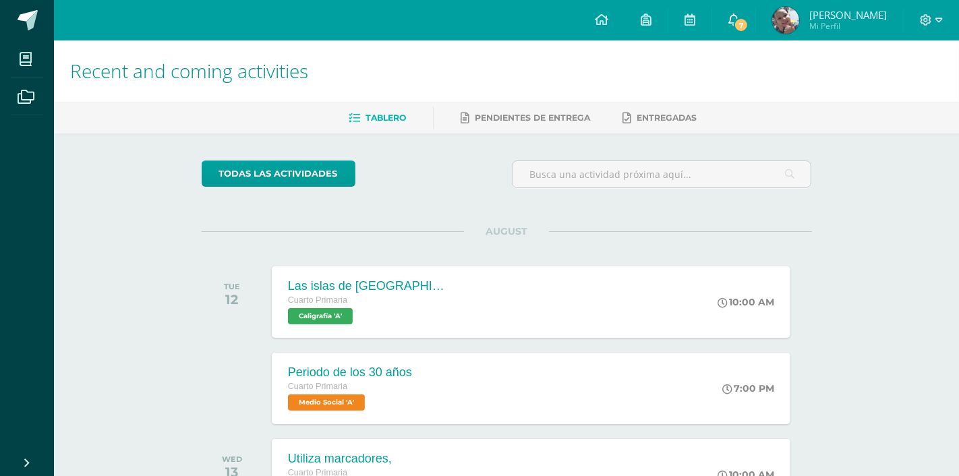
click at [740, 18] on icon at bounding box center [734, 19] width 11 height 12
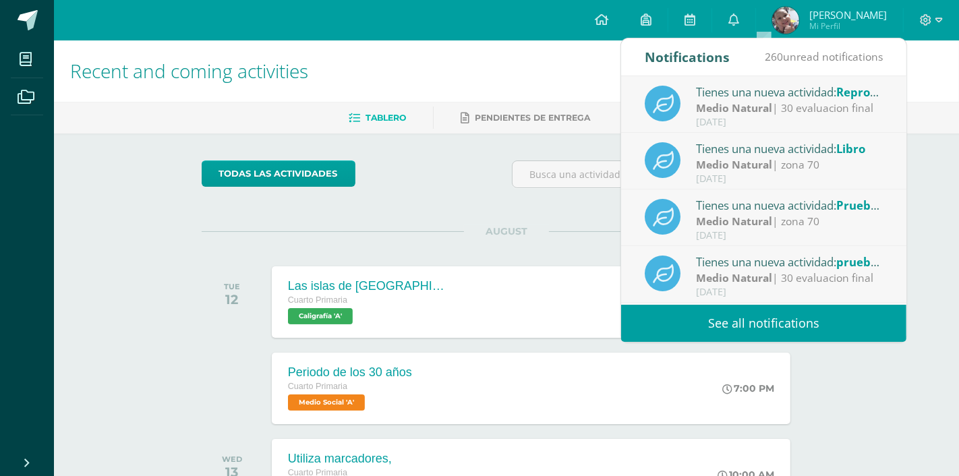
click at [800, 98] on div "Tienes una nueva actividad: Reproduccion sexual y [DEMOGRAPHIC_DATA] de las pla…" at bounding box center [790, 92] width 188 height 18
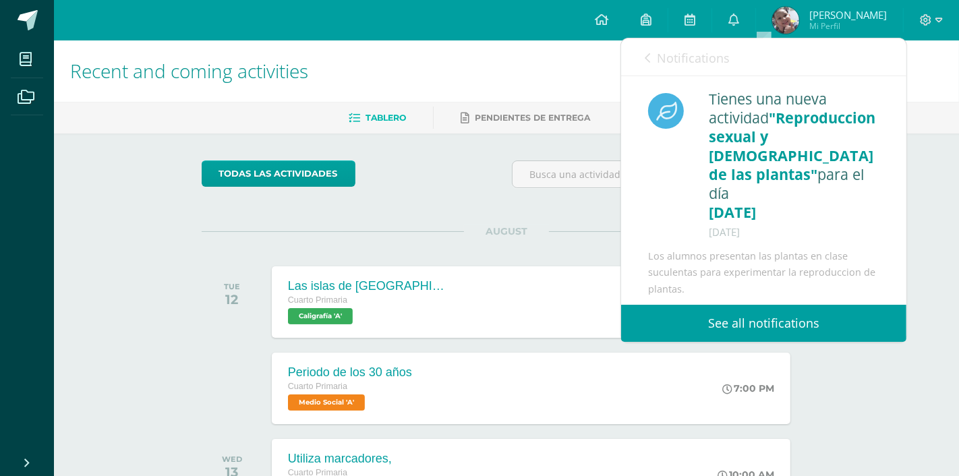
scroll to position [3, 0]
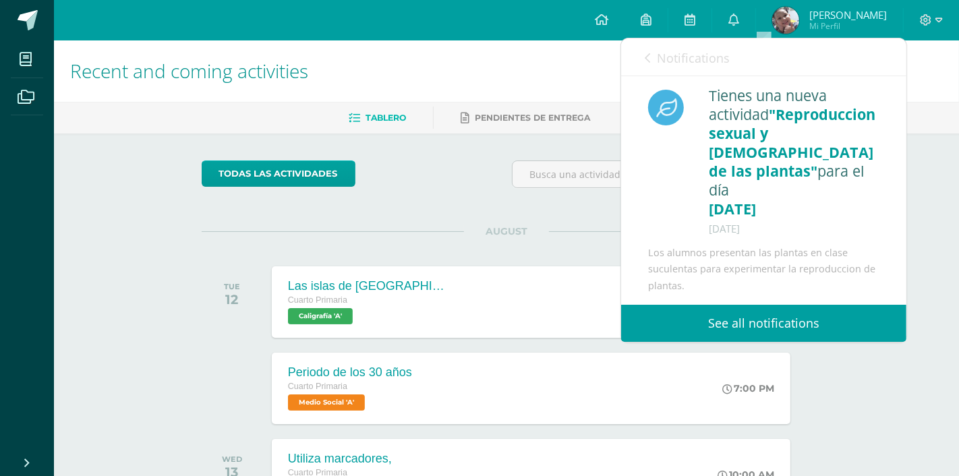
click at [640, 52] on div "Notifications 260 unread notifications Notifications" at bounding box center [763, 57] width 285 height 38
click at [646, 54] on icon at bounding box center [647, 58] width 5 height 11
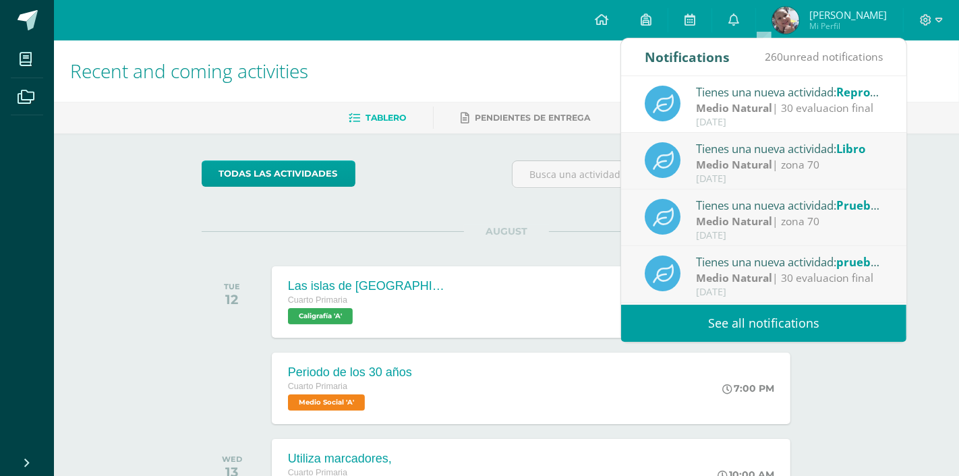
click at [723, 159] on strong "Medio Natural" at bounding box center [734, 164] width 76 height 15
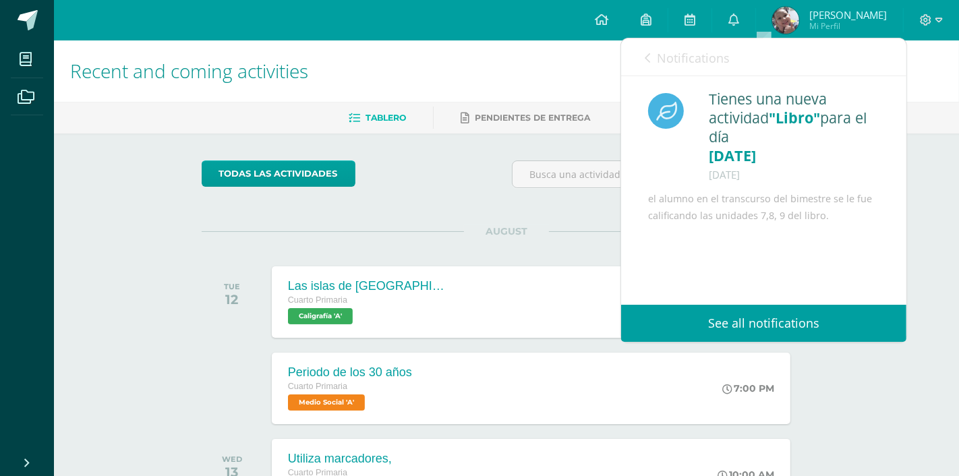
drag, startPoint x: 882, startPoint y: 253, endPoint x: 750, endPoint y: 204, distance: 140.9
click at [750, 204] on div "Tienes una nueva actividad "Libro" para el día [DATE] [DATE] el alumno en el tr…" at bounding box center [763, 156] width 285 height 161
drag, startPoint x: 750, startPoint y: 204, endPoint x: 645, endPoint y: 57, distance: 180.5
click at [645, 57] on icon at bounding box center [647, 58] width 5 height 11
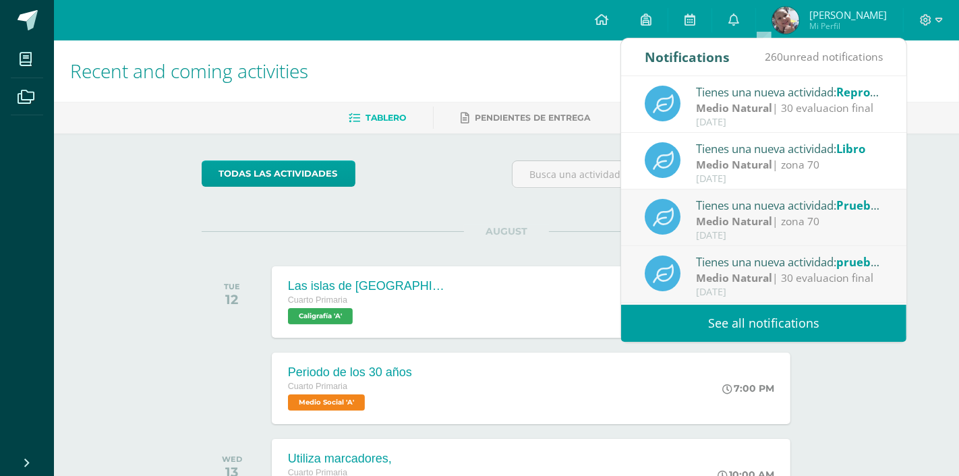
click at [772, 211] on div "Tienes una nueva actividad: Prueba corta 2" at bounding box center [790, 205] width 188 height 18
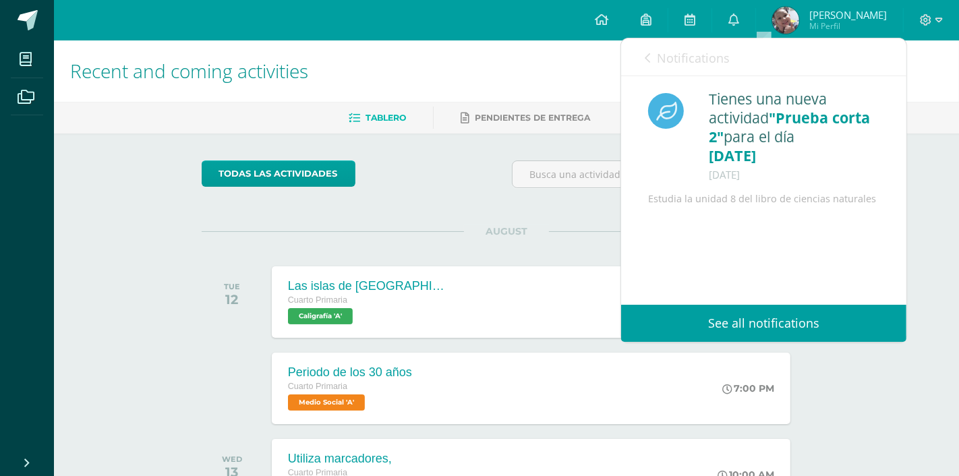
click at [649, 53] on icon at bounding box center [647, 58] width 5 height 11
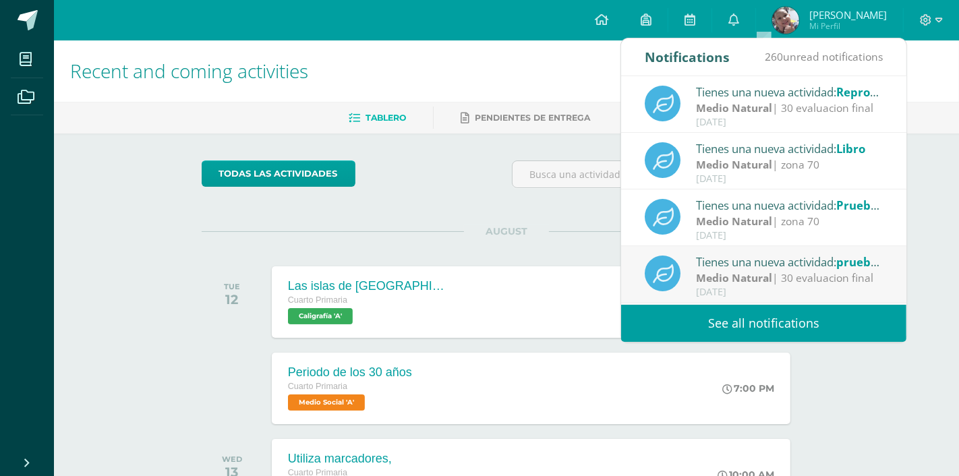
click at [777, 275] on div "Medio Natural | 30 evaluacion final" at bounding box center [790, 279] width 188 height 16
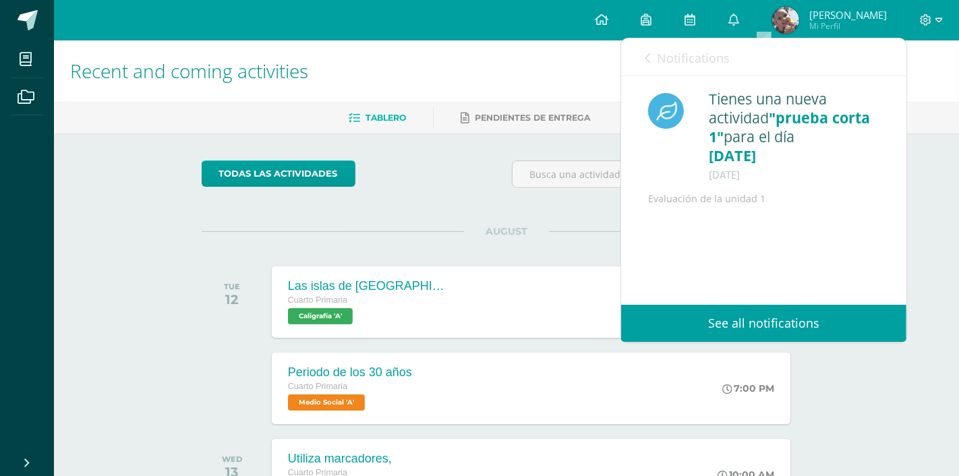
click at [649, 53] on icon at bounding box center [647, 58] width 5 height 11
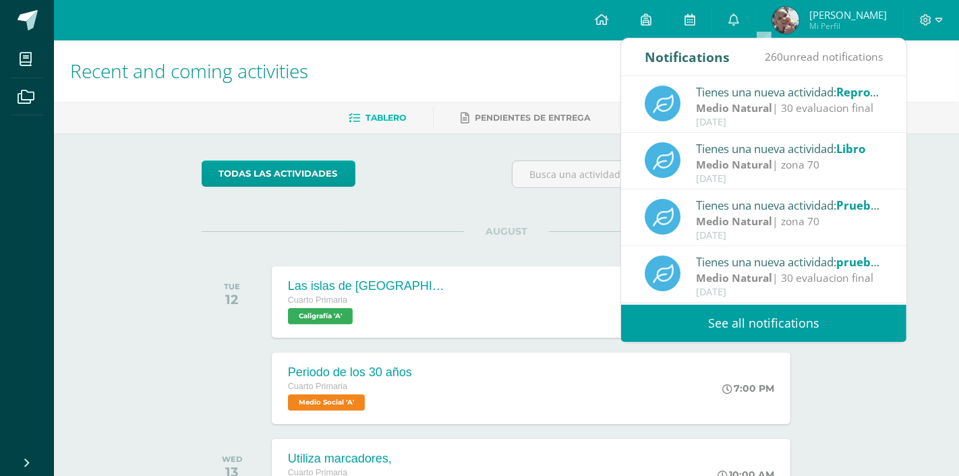
click at [783, 209] on div "Tienes una nueva actividad: Prueba corta 2" at bounding box center [790, 205] width 188 height 18
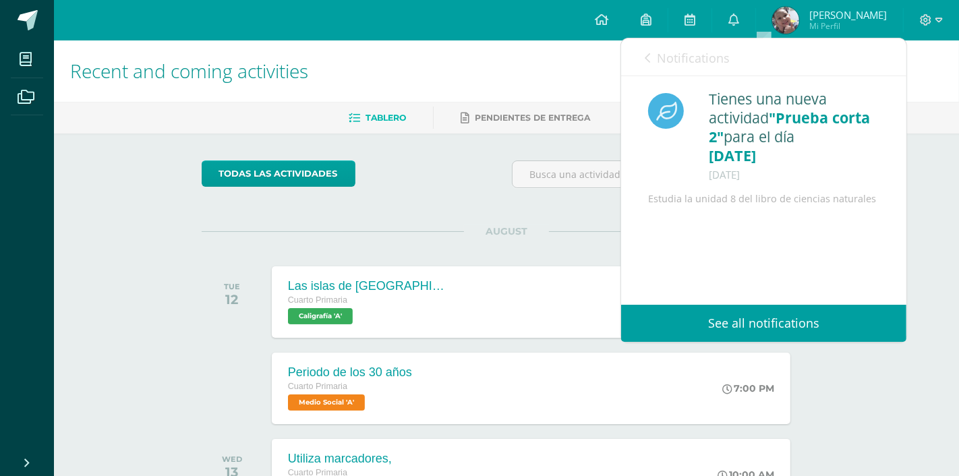
click at [795, 321] on link "See all notifications" at bounding box center [763, 323] width 285 height 37
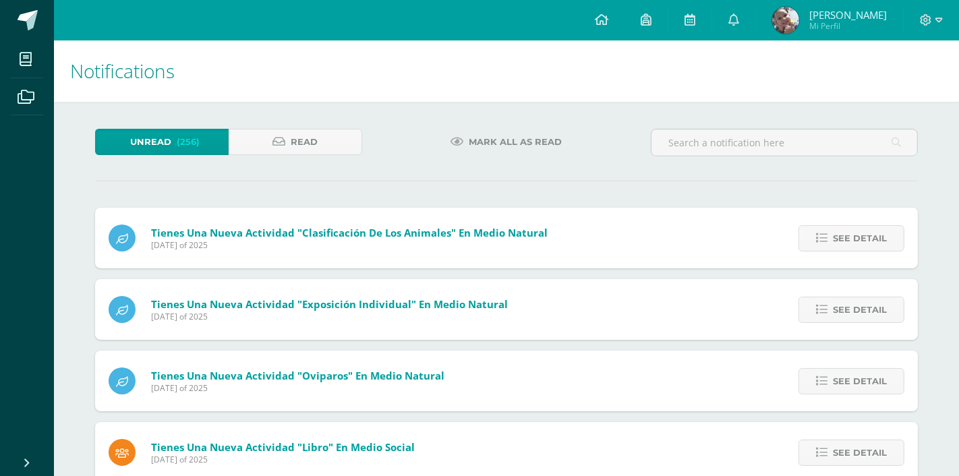
click at [845, 240] on span "See detail" at bounding box center [860, 238] width 54 height 25
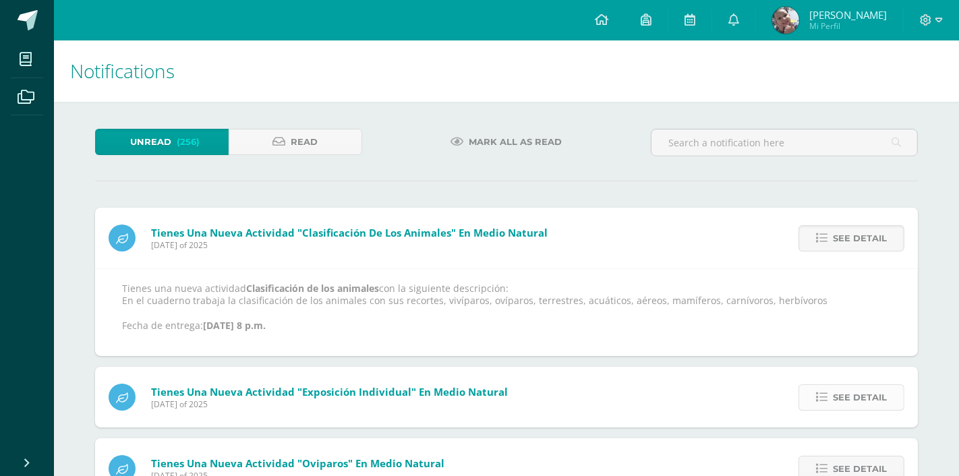
click at [841, 397] on span "See detail" at bounding box center [860, 397] width 54 height 25
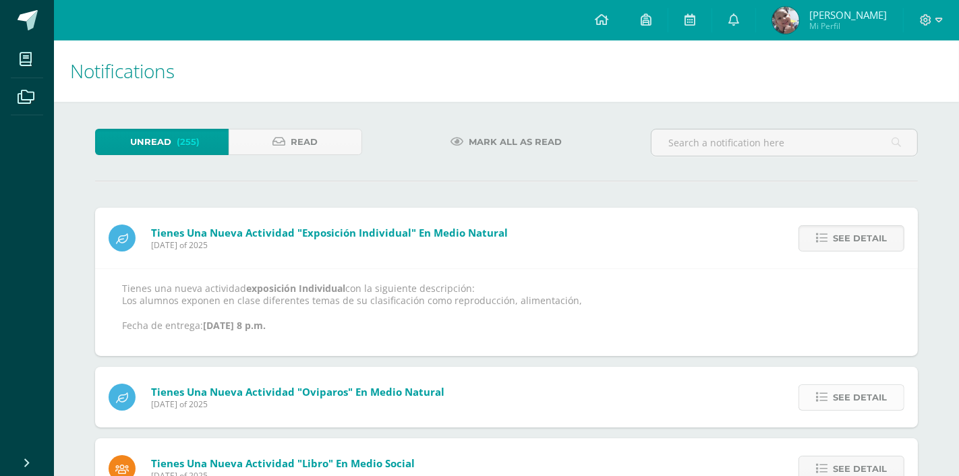
click at [851, 388] on span "See detail" at bounding box center [860, 397] width 54 height 25
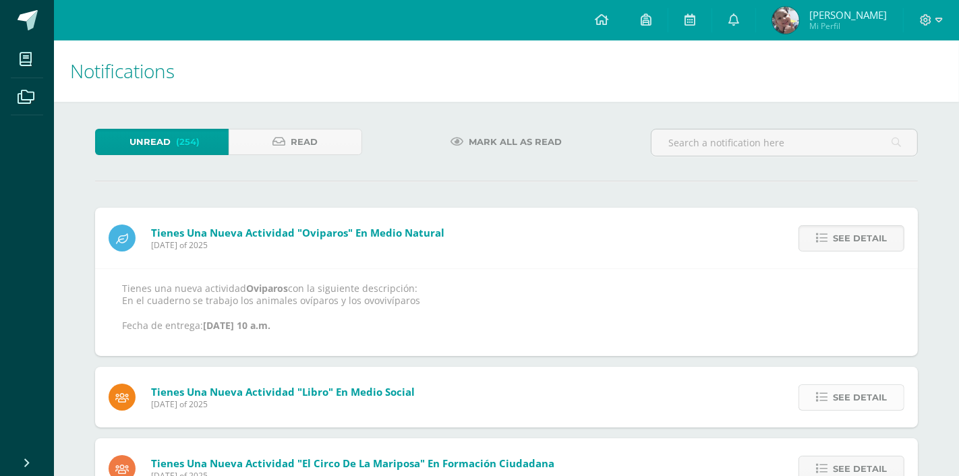
click at [859, 399] on span "See detail" at bounding box center [860, 397] width 54 height 25
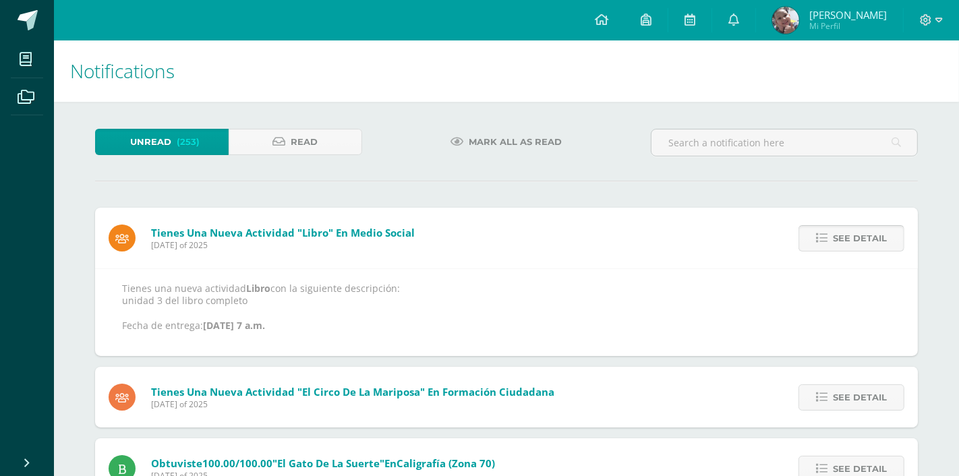
click at [859, 399] on span "See detail" at bounding box center [860, 397] width 54 height 25
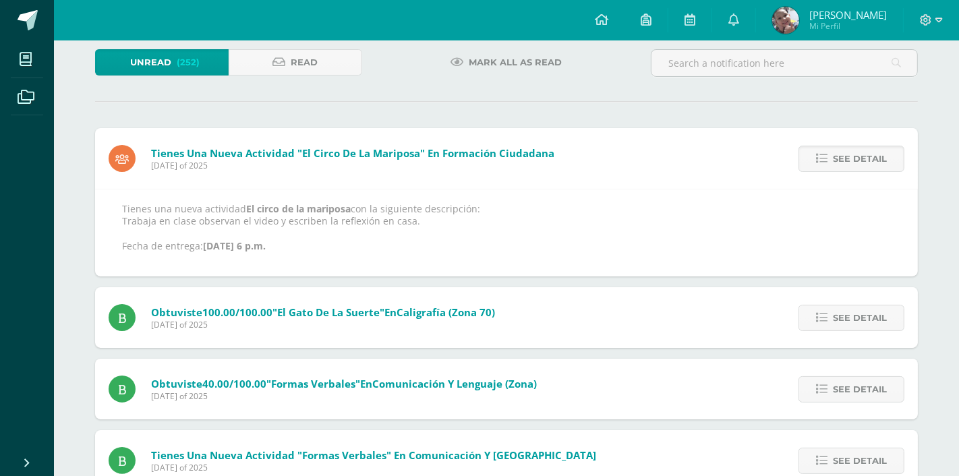
scroll to position [90, 0]
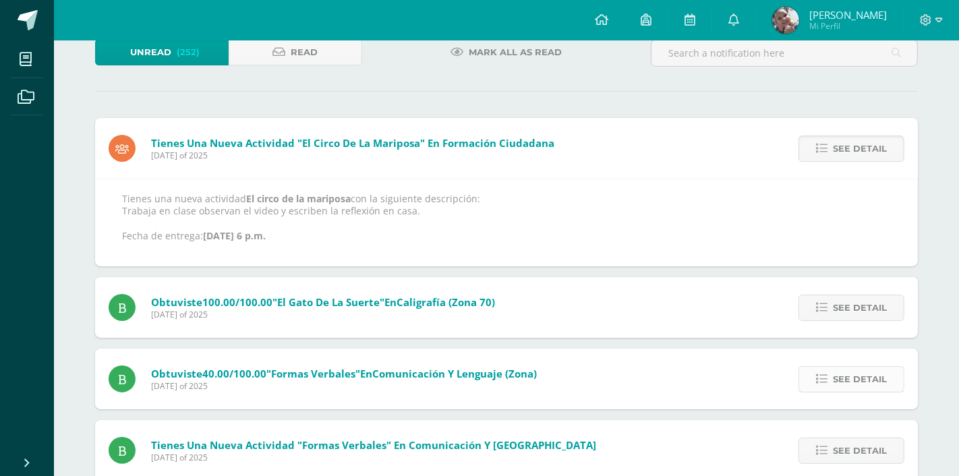
click at [874, 383] on span "See detail" at bounding box center [860, 379] width 54 height 25
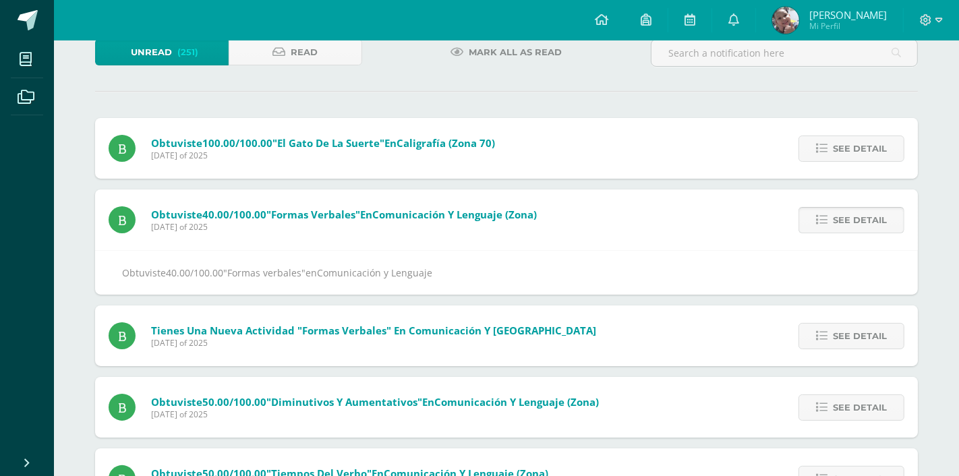
click at [874, 383] on div "See detail" at bounding box center [849, 407] width 140 height 61
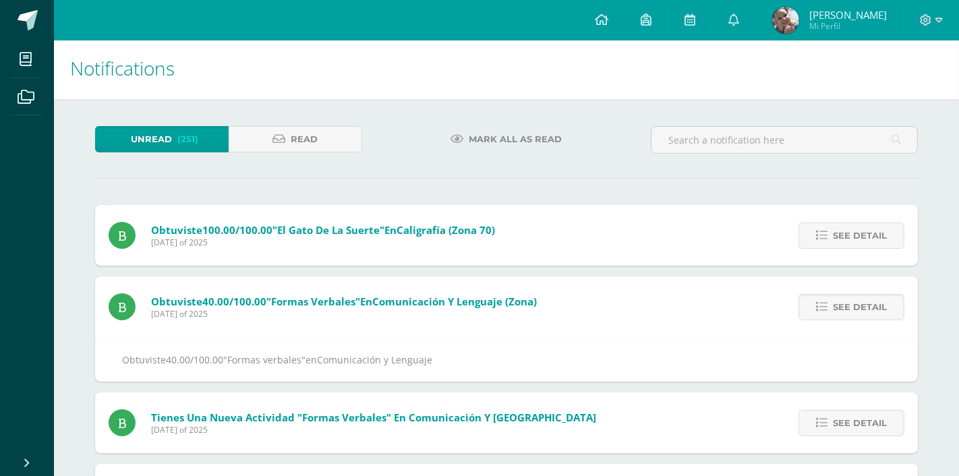
scroll to position [0, 0]
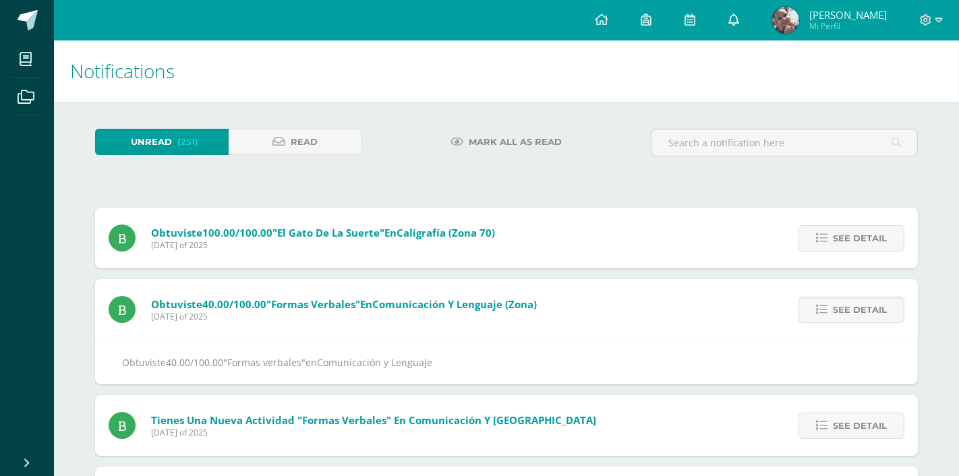
click at [740, 20] on icon at bounding box center [734, 19] width 11 height 12
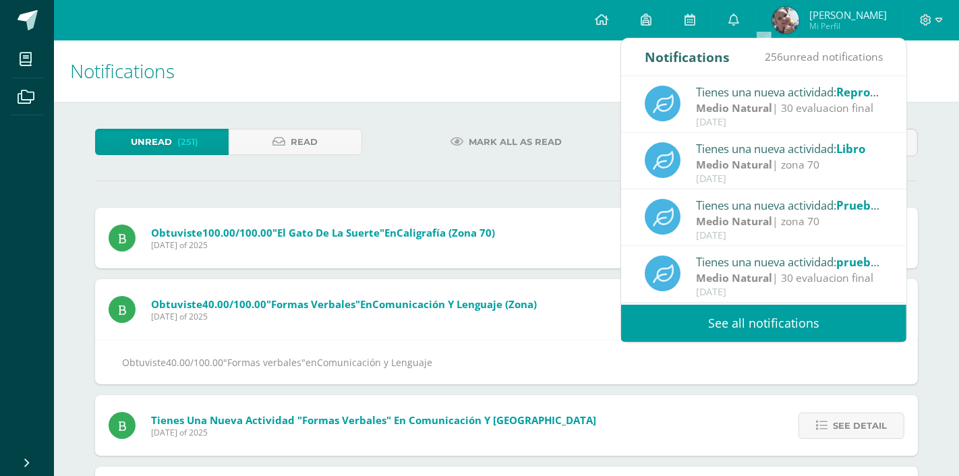
click at [786, 99] on div "Tienes una nueva actividad: Reproduccion sexual y [DEMOGRAPHIC_DATA] de las pla…" at bounding box center [790, 92] width 188 height 18
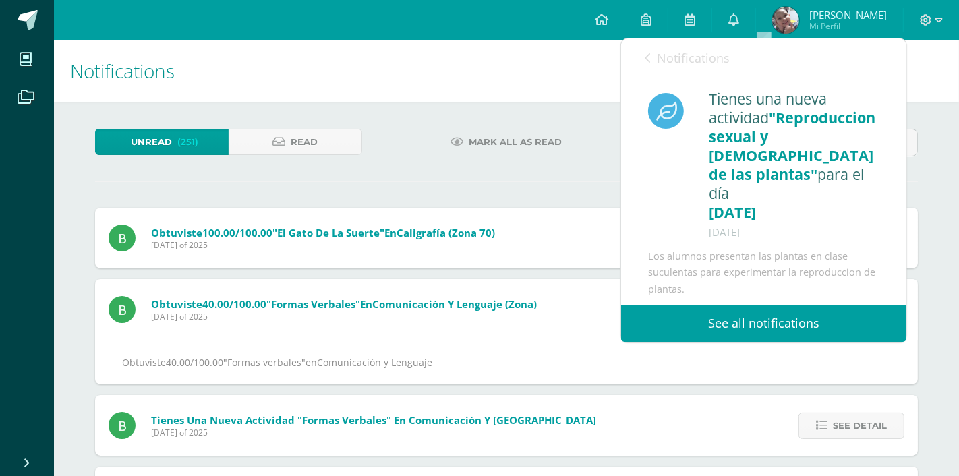
click at [650, 57] on icon at bounding box center [647, 58] width 5 height 11
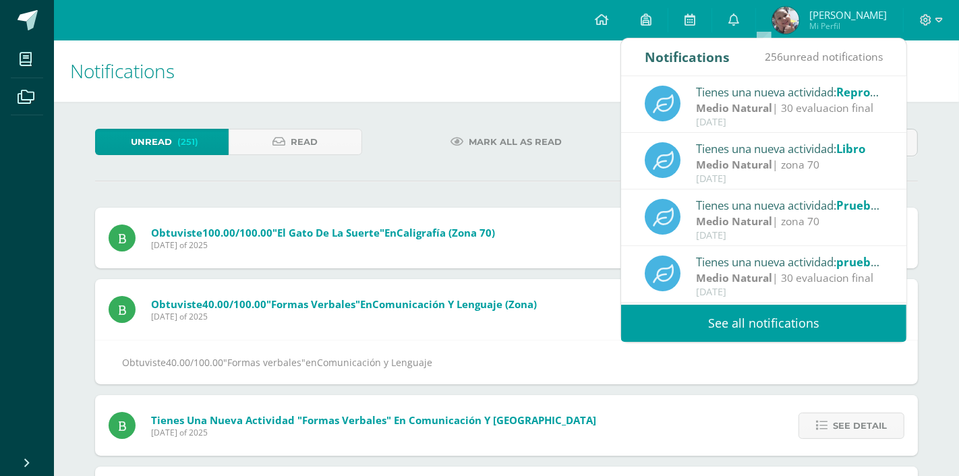
click at [767, 147] on div "Tienes una nueva actividad: Libro" at bounding box center [790, 149] width 188 height 18
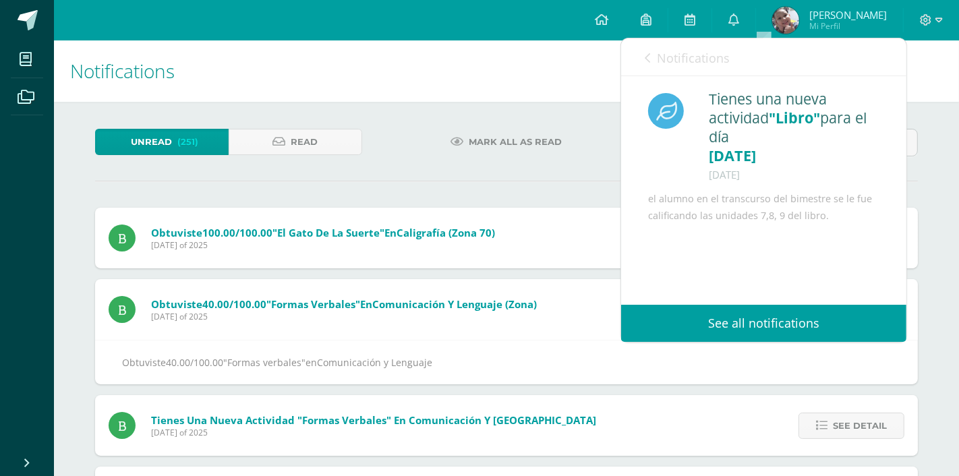
click at [645, 57] on icon at bounding box center [647, 58] width 5 height 11
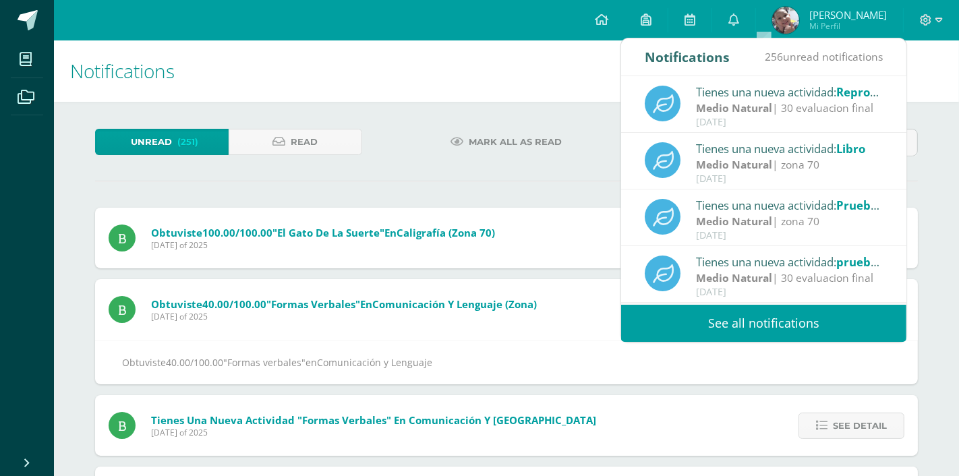
click at [759, 220] on strong "Medio Natural" at bounding box center [734, 221] width 76 height 15
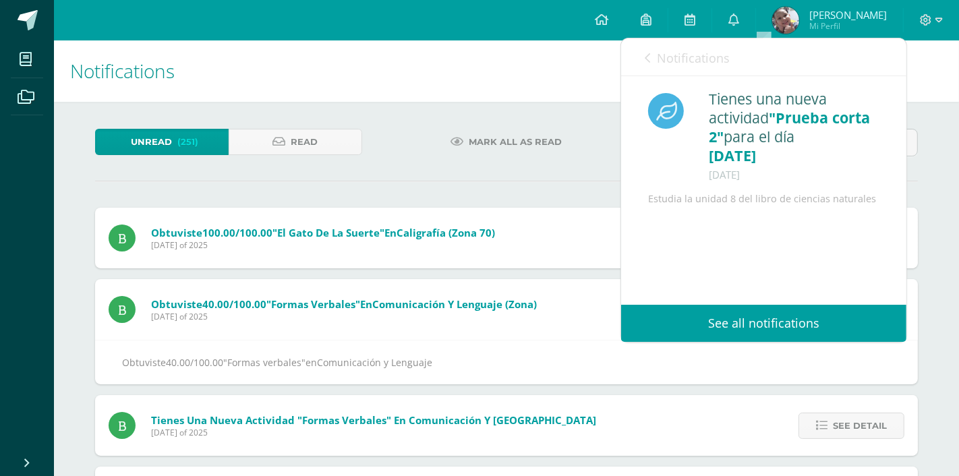
click at [645, 58] on icon at bounding box center [647, 58] width 5 height 11
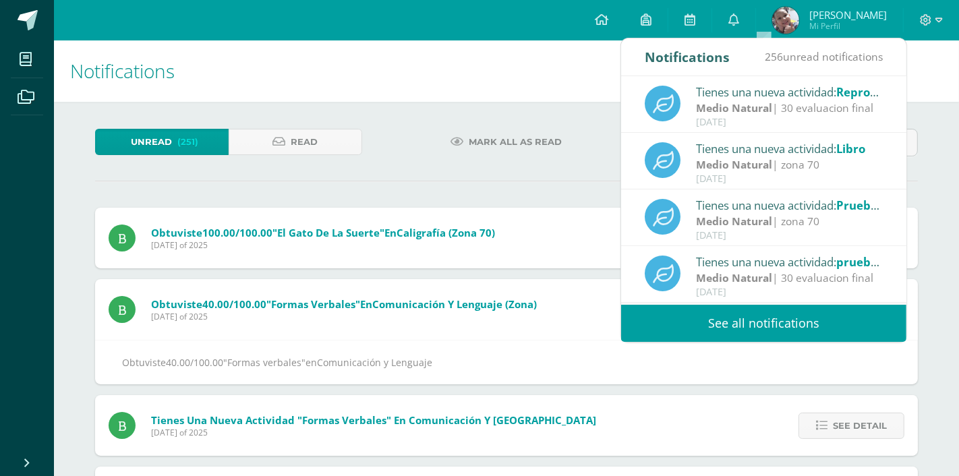
click at [798, 277] on div "Medio Natural | 30 evaluacion final" at bounding box center [790, 279] width 188 height 16
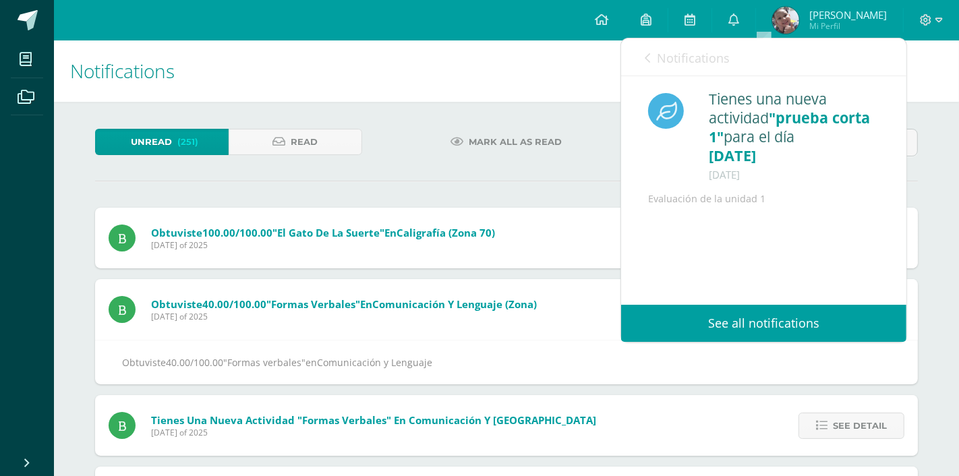
click at [643, 51] on div "Notifications 256 unread notifications Notifications" at bounding box center [763, 57] width 285 height 38
click at [649, 57] on icon at bounding box center [647, 58] width 5 height 11
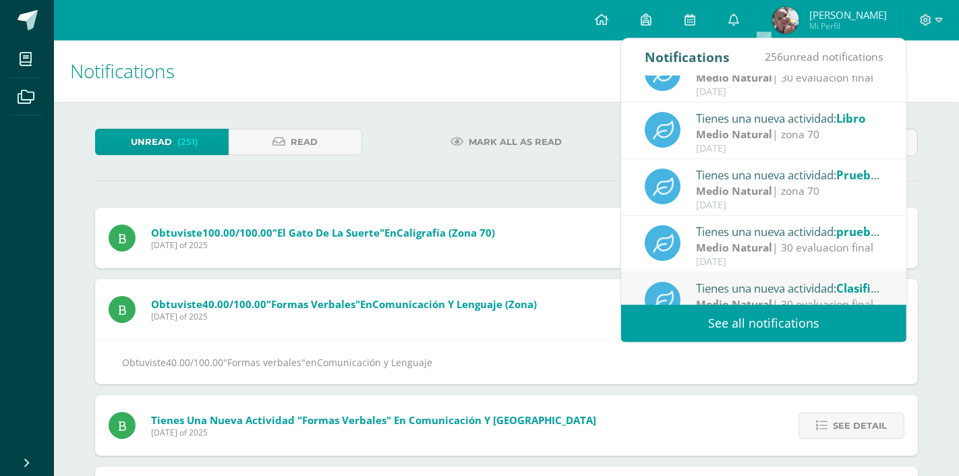
scroll to position [59, 0]
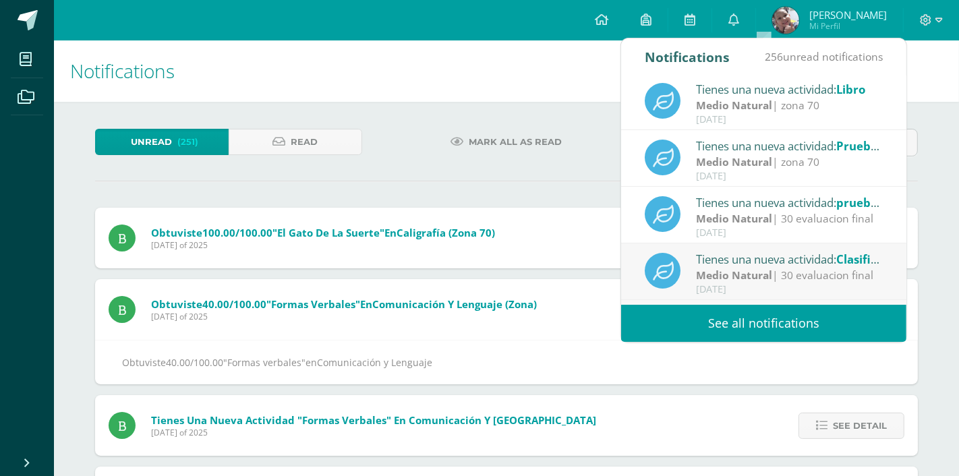
click at [833, 281] on div "Medio Natural | 30 evaluacion final" at bounding box center [790, 276] width 188 height 16
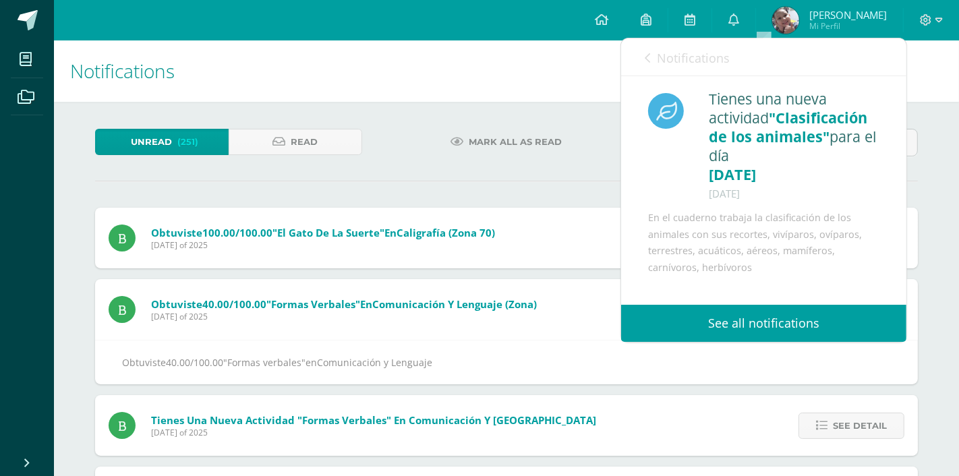
scroll to position [1, 0]
click at [649, 55] on icon at bounding box center [647, 58] width 5 height 11
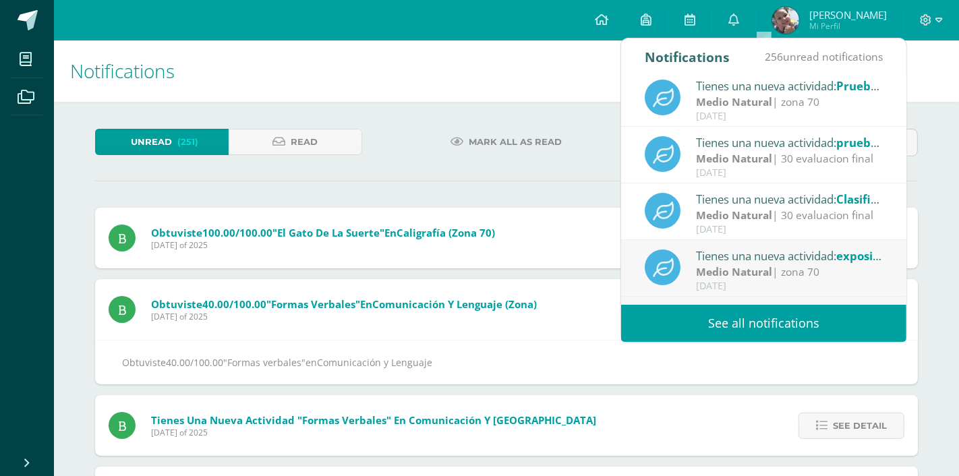
scroll to position [150, 0]
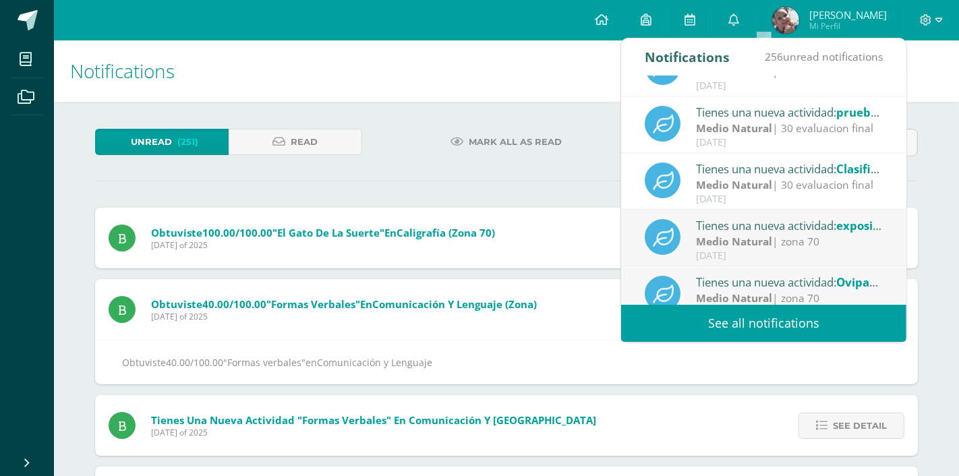
click at [792, 238] on div "Medio Natural | zona 70" at bounding box center [790, 242] width 188 height 16
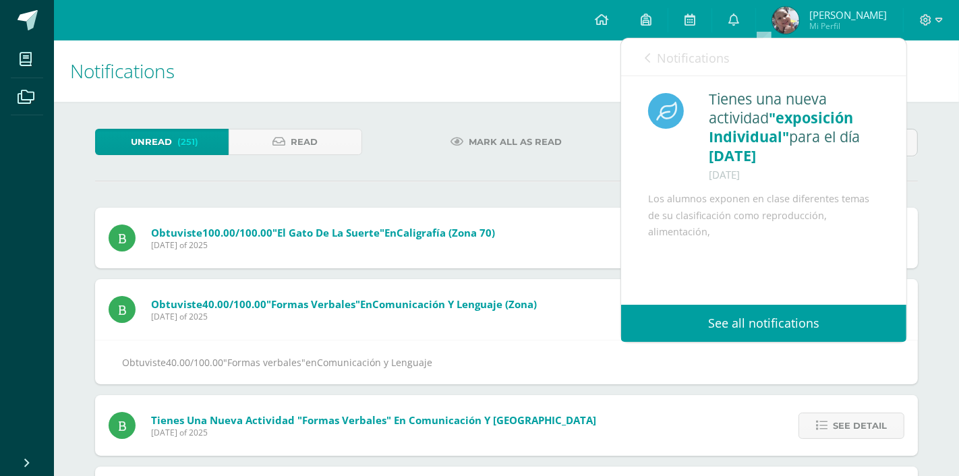
scroll to position [0, 0]
click at [650, 55] on icon at bounding box center [647, 58] width 5 height 11
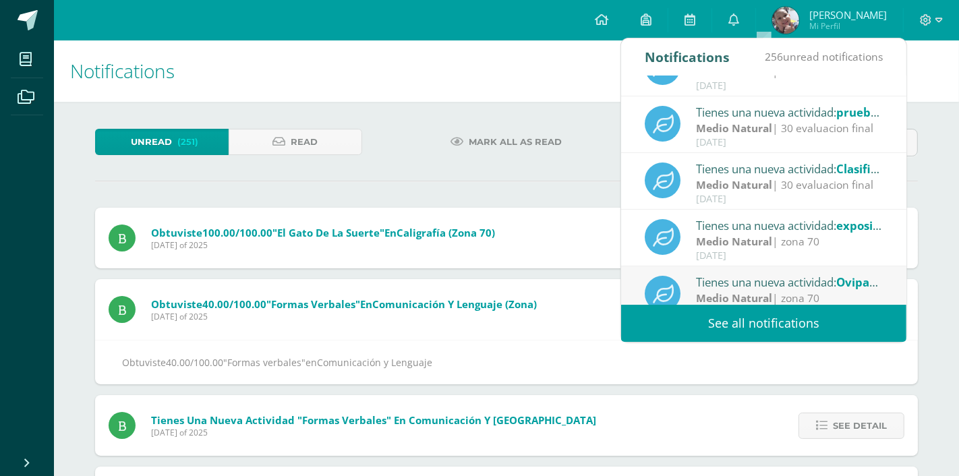
click at [833, 295] on div "Medio Natural | zona 70" at bounding box center [790, 299] width 188 height 16
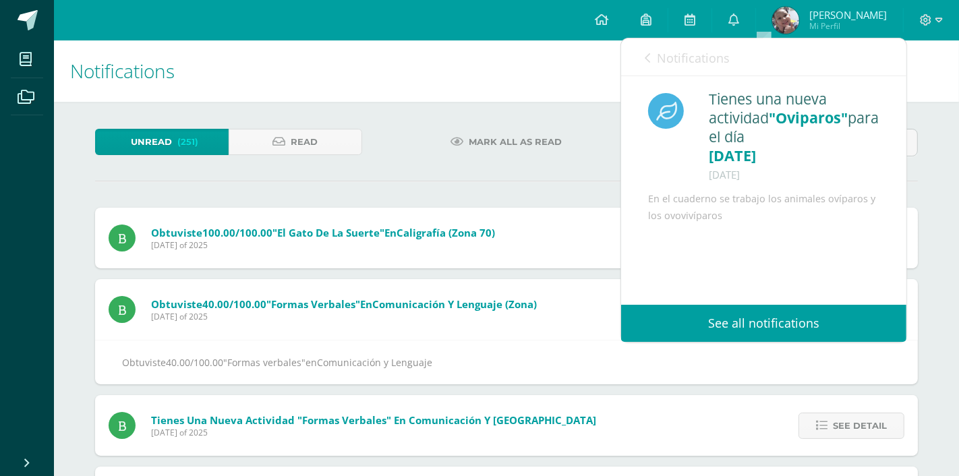
click at [648, 56] on icon at bounding box center [647, 58] width 5 height 11
